Goal: Information Seeking & Learning: Learn about a topic

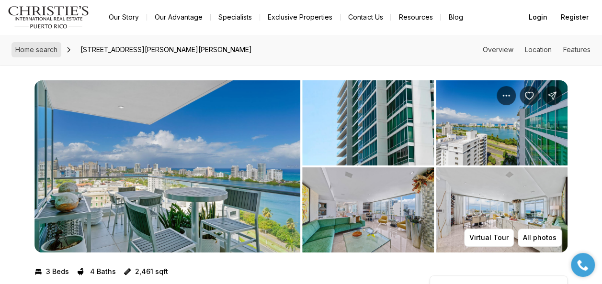
click at [37, 51] on span "Home search" at bounding box center [36, 49] width 42 height 8
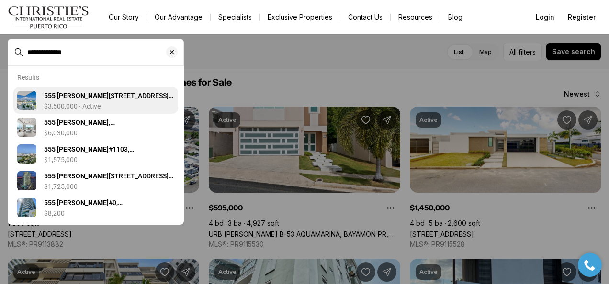
click at [95, 98] on b "555 MONSERRATE" at bounding box center [76, 96] width 65 height 8
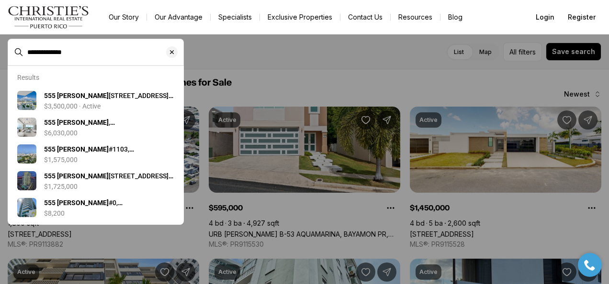
drag, startPoint x: 95, startPoint y: 98, endPoint x: 101, endPoint y: 96, distance: 5.9
click at [95, 98] on div "489 results Newest" at bounding box center [305, 95] width 594 height 10
